Goal: Find specific page/section: Find specific page/section

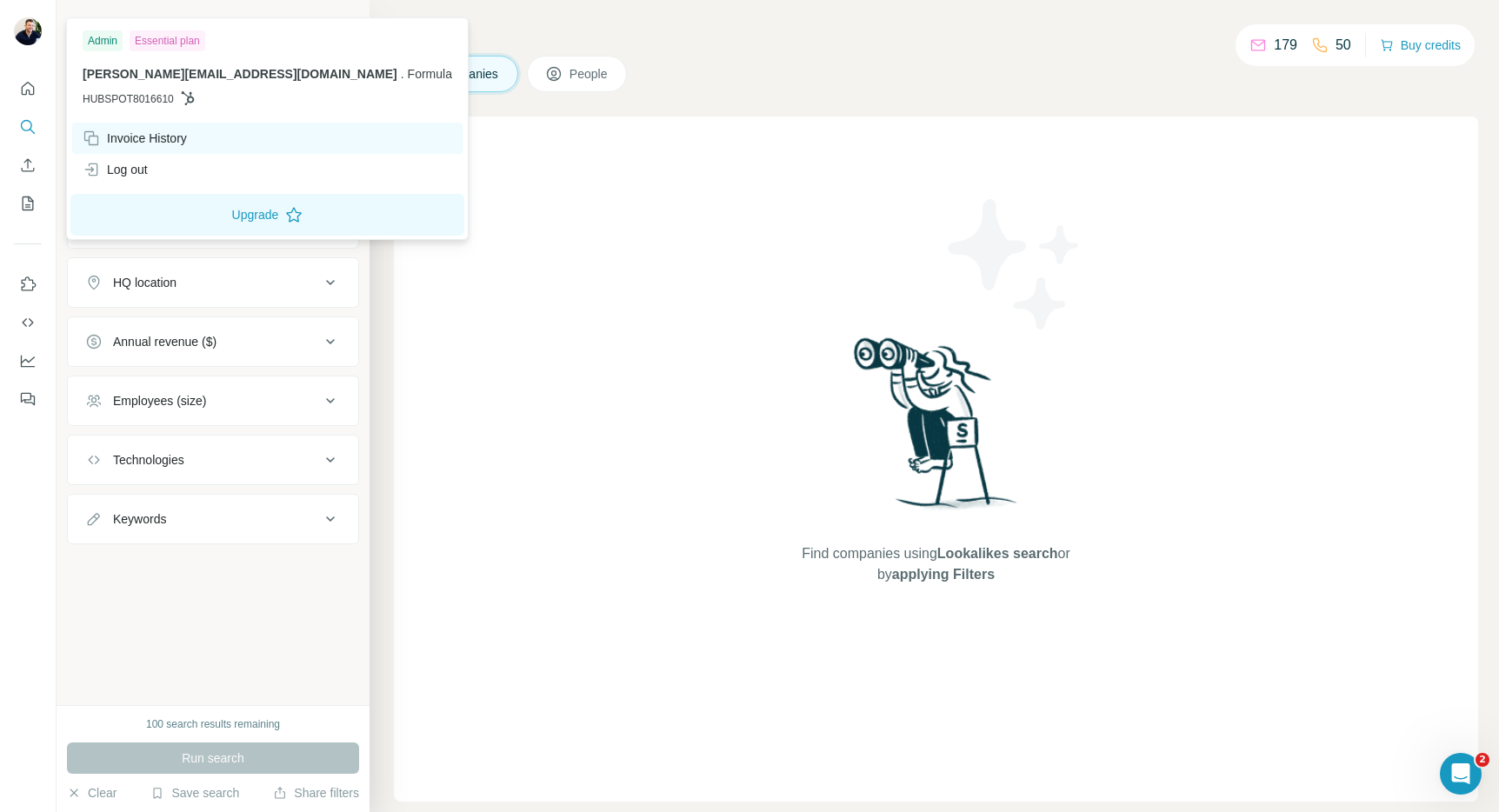
click at [159, 142] on div "Invoice History" at bounding box center [135, 138] width 105 height 17
drag, startPoint x: 106, startPoint y: 47, endPoint x: 108, endPoint y: 59, distance: 12.2
click at [106, 47] on div "Admin" at bounding box center [102, 41] width 40 height 21
drag, startPoint x: 99, startPoint y: 38, endPoint x: 113, endPoint y: 80, distance: 44.3
click at [99, 39] on div "Admin" at bounding box center [102, 41] width 40 height 21
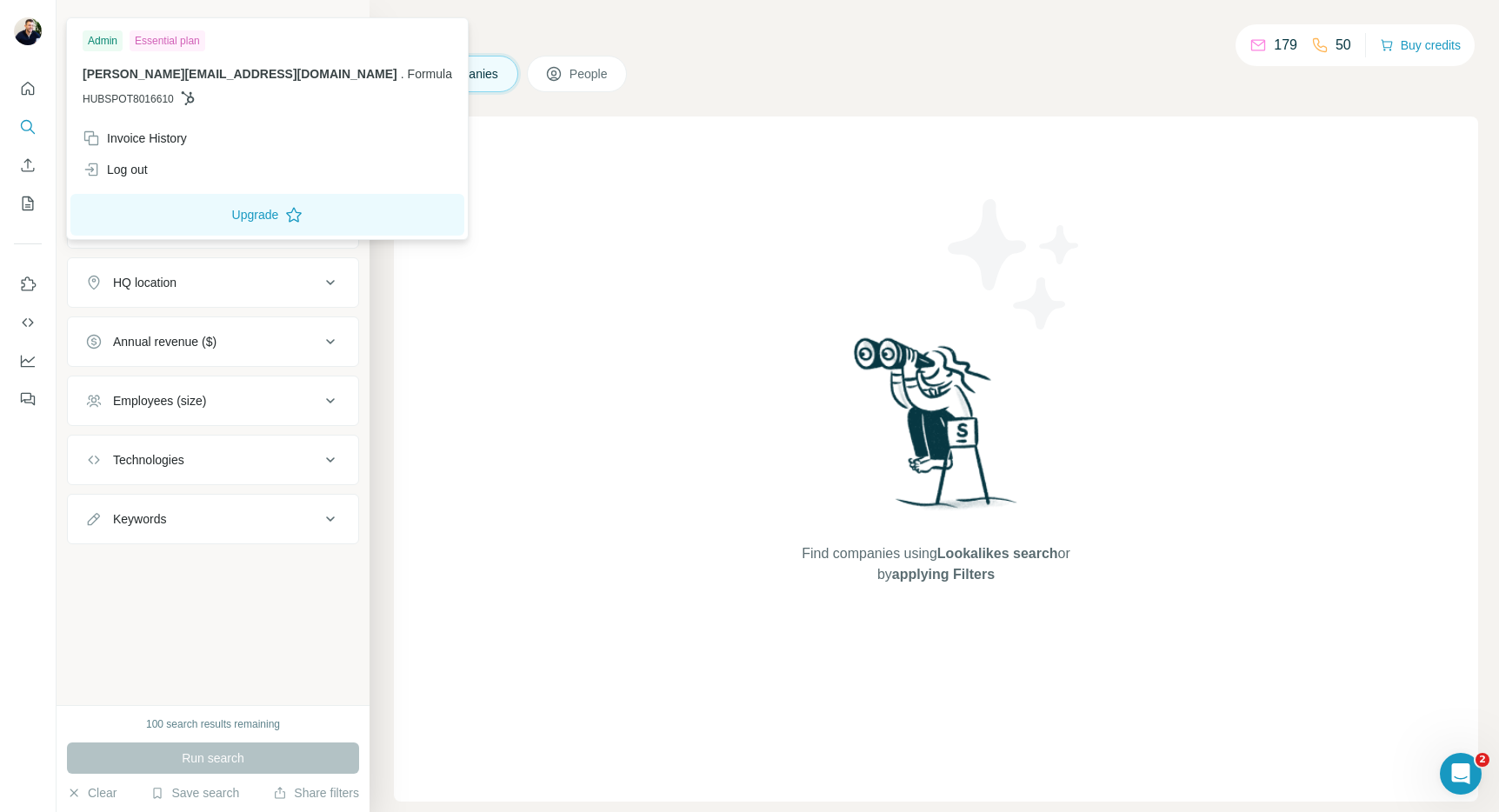
drag, startPoint x: 172, startPoint y: 78, endPoint x: 185, endPoint y: 116, distance: 40.2
click at [172, 78] on span "[PERSON_NAME][EMAIL_ADDRESS][DOMAIN_NAME]" at bounding box center [239, 74] width 315 height 14
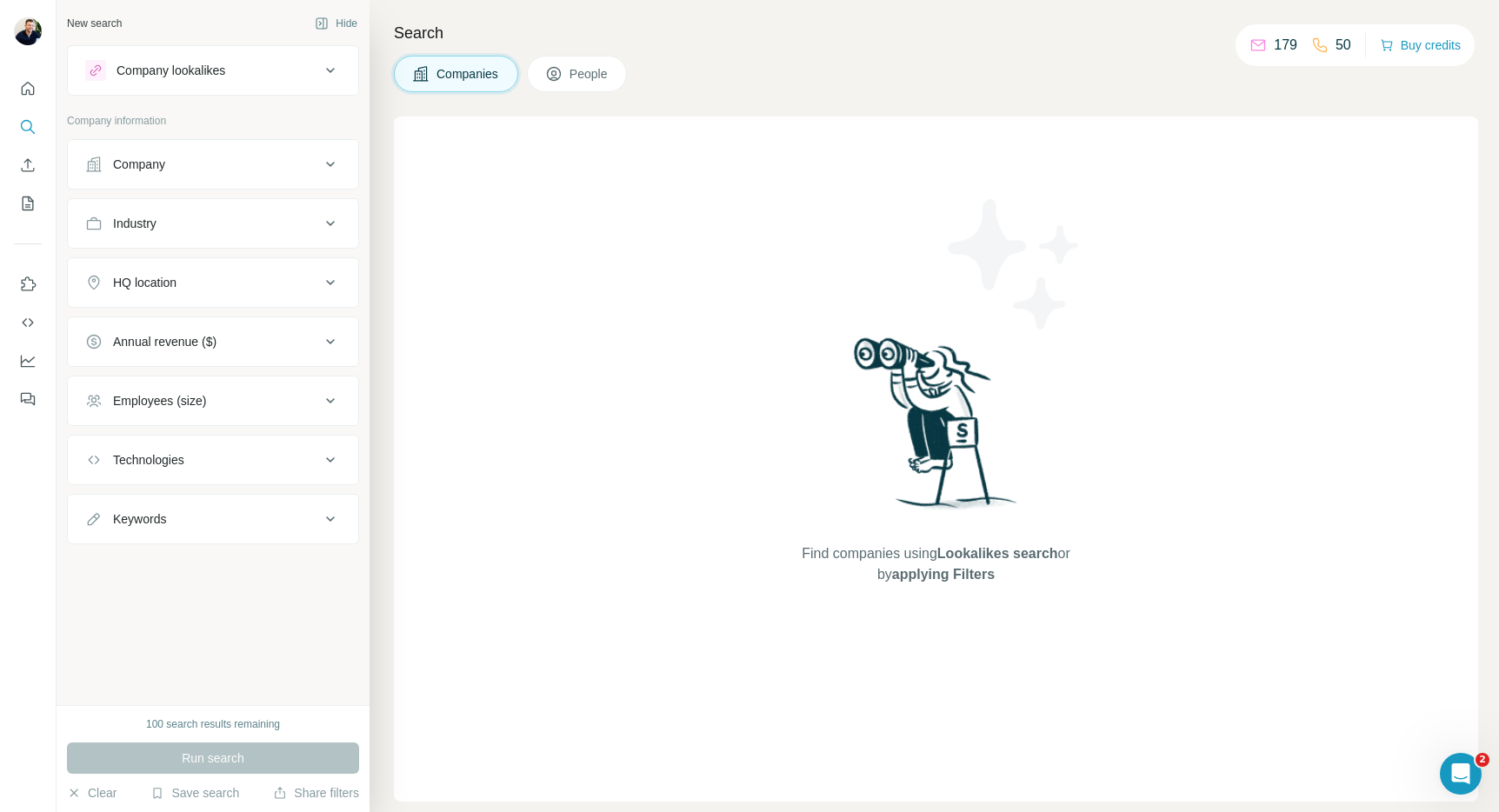
click at [827, 38] on h4 "Search" at bounding box center [936, 33] width 1085 height 24
click at [299, 154] on button "Company" at bounding box center [213, 164] width 291 height 42
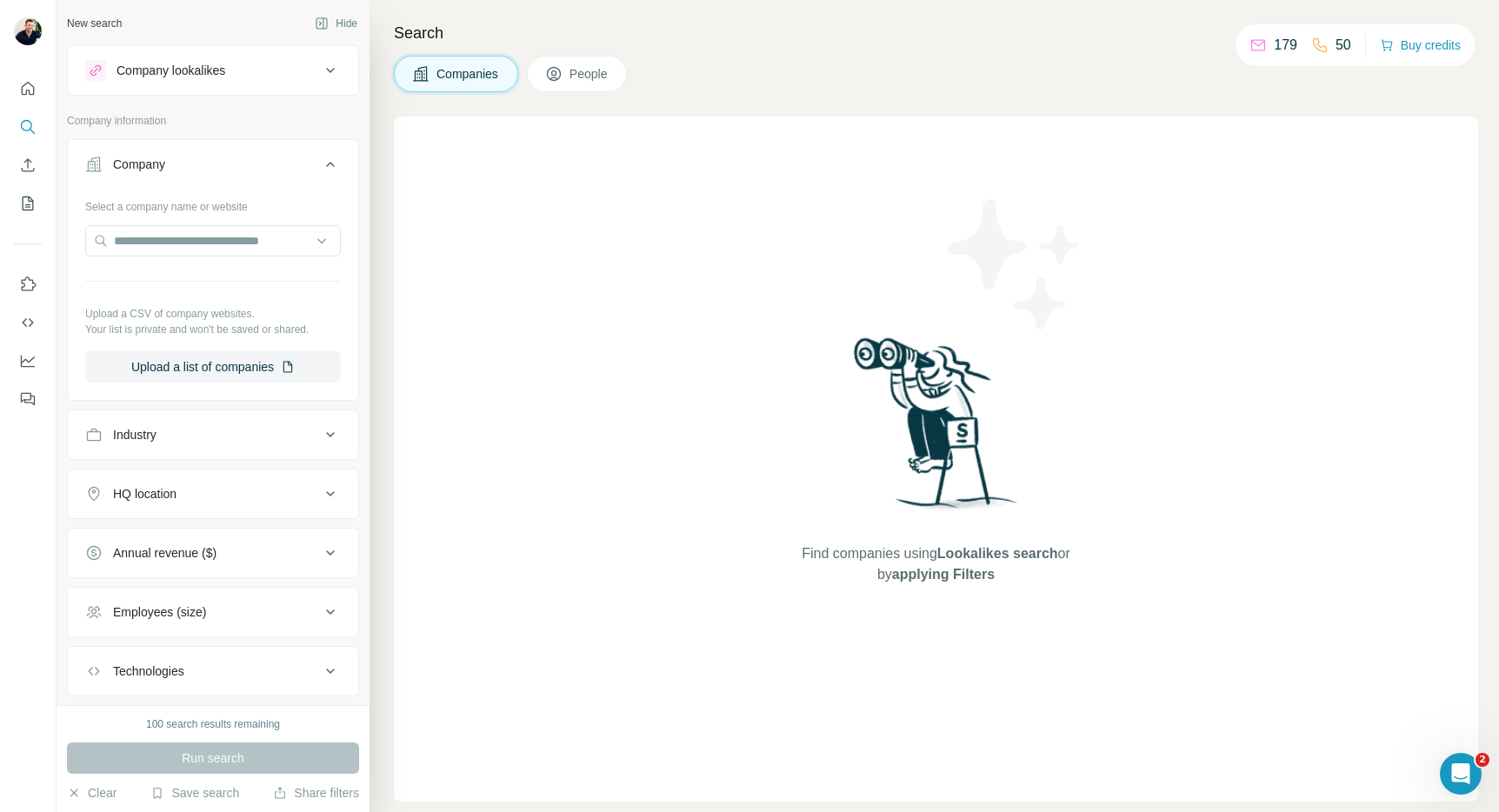
drag, startPoint x: 24, startPoint y: 251, endPoint x: 22, endPoint y: 277, distance: 26.1
click at [21, 272] on div at bounding box center [27, 239] width 55 height 352
click at [322, 158] on icon at bounding box center [330, 165] width 21 height 21
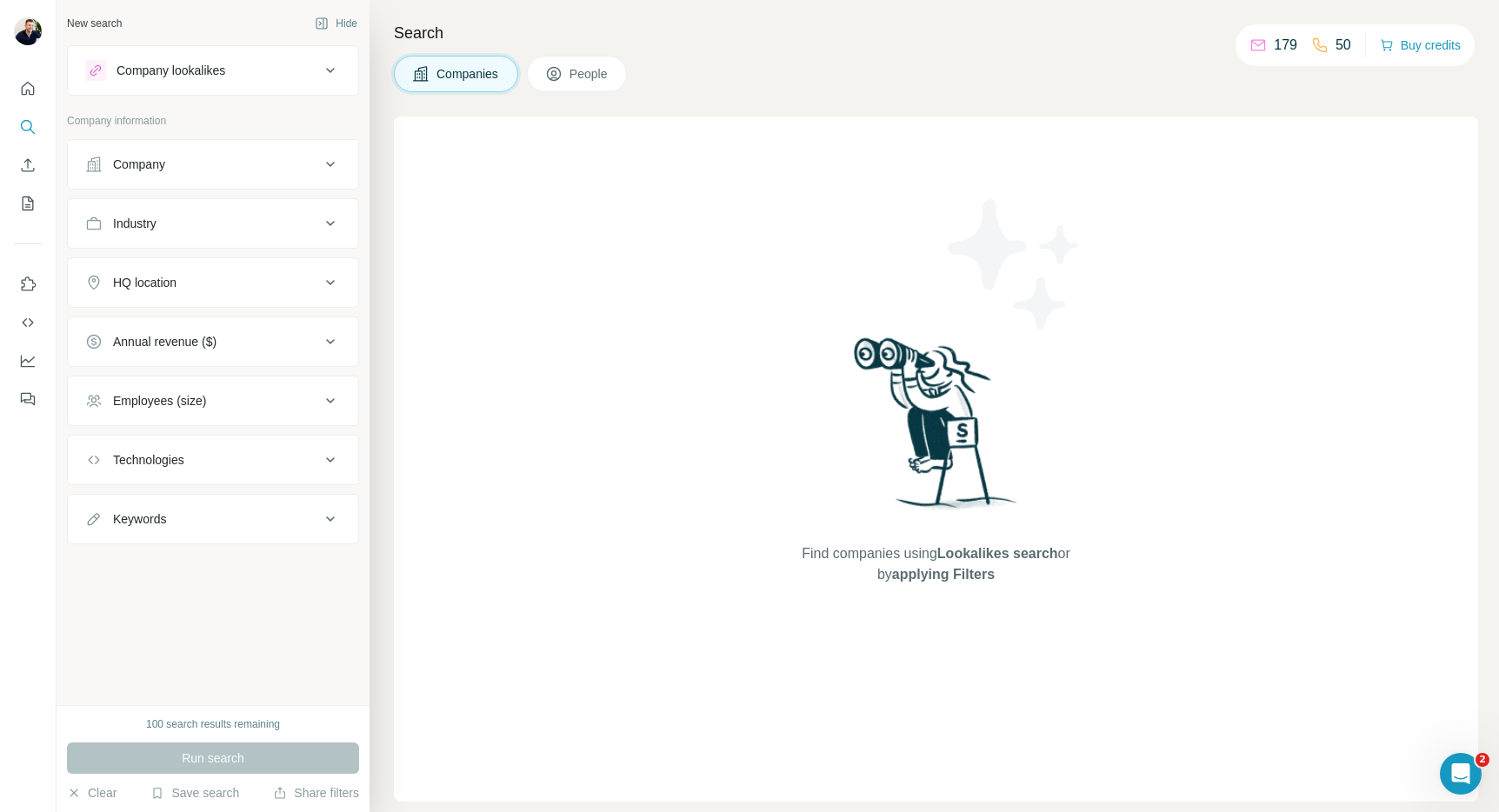
click at [810, 67] on div "Companies People" at bounding box center [936, 74] width 1085 height 37
